Goal: Find contact information: Find contact information

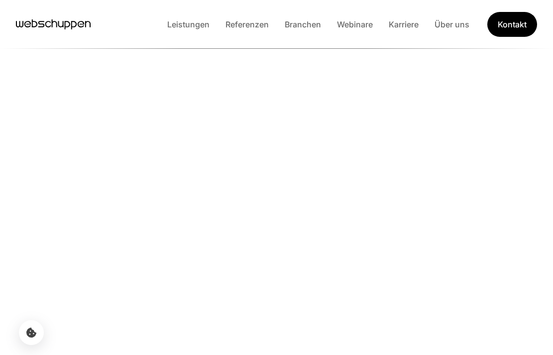
scroll to position [2567, 0]
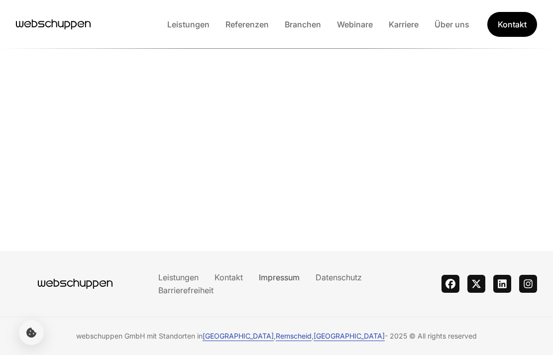
click at [282, 275] on link "Impressum" at bounding box center [279, 277] width 57 height 10
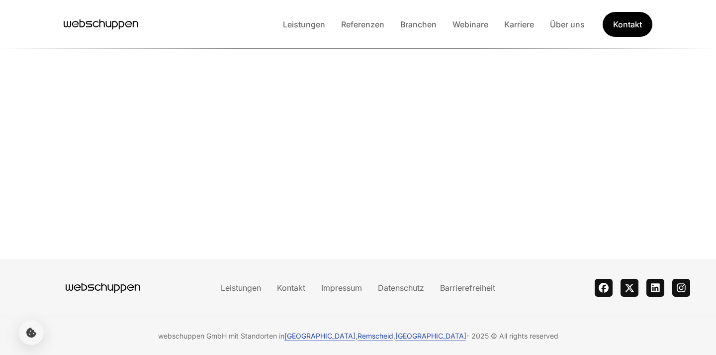
scroll to position [157, 0]
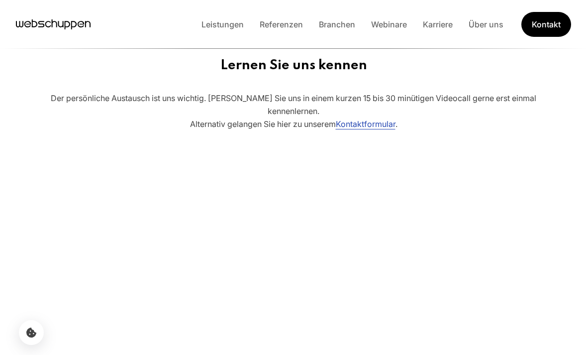
scroll to position [2497, 0]
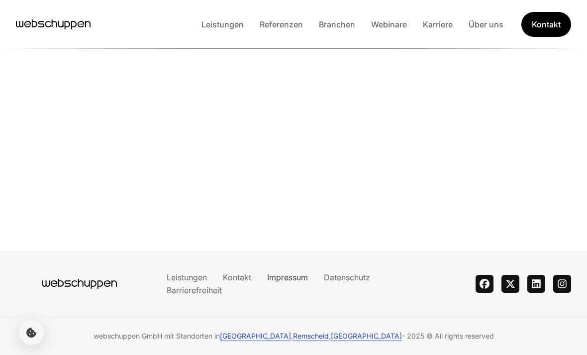
click at [280, 278] on link "Impressum" at bounding box center [287, 277] width 57 height 10
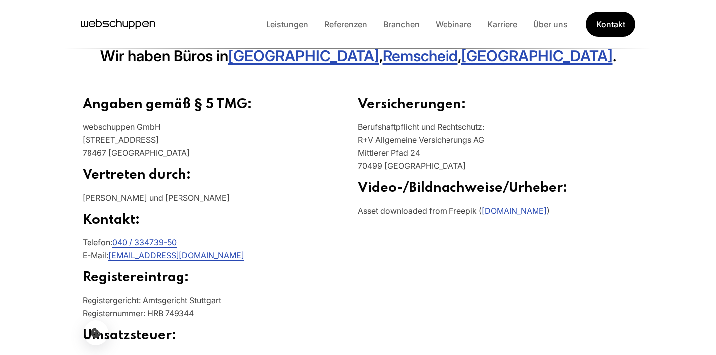
scroll to position [255, 0]
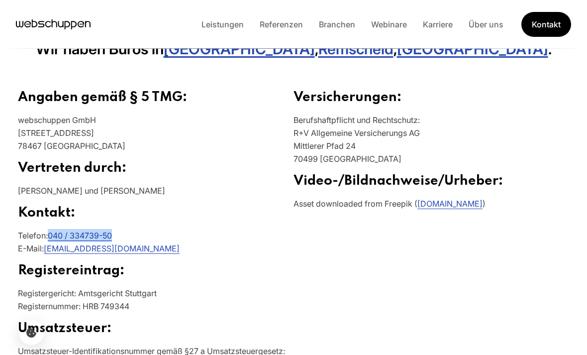
drag, startPoint x: 120, startPoint y: 236, endPoint x: 51, endPoint y: 235, distance: 68.7
click at [51, 235] on p "Telefon: 040 / 334739-50 E-Mail: [EMAIL_ADDRESS][DOMAIN_NAME]" at bounding box center [156, 246] width 276 height 34
copy link "040 / 334739-50"
